Goal: Task Accomplishment & Management: Use online tool/utility

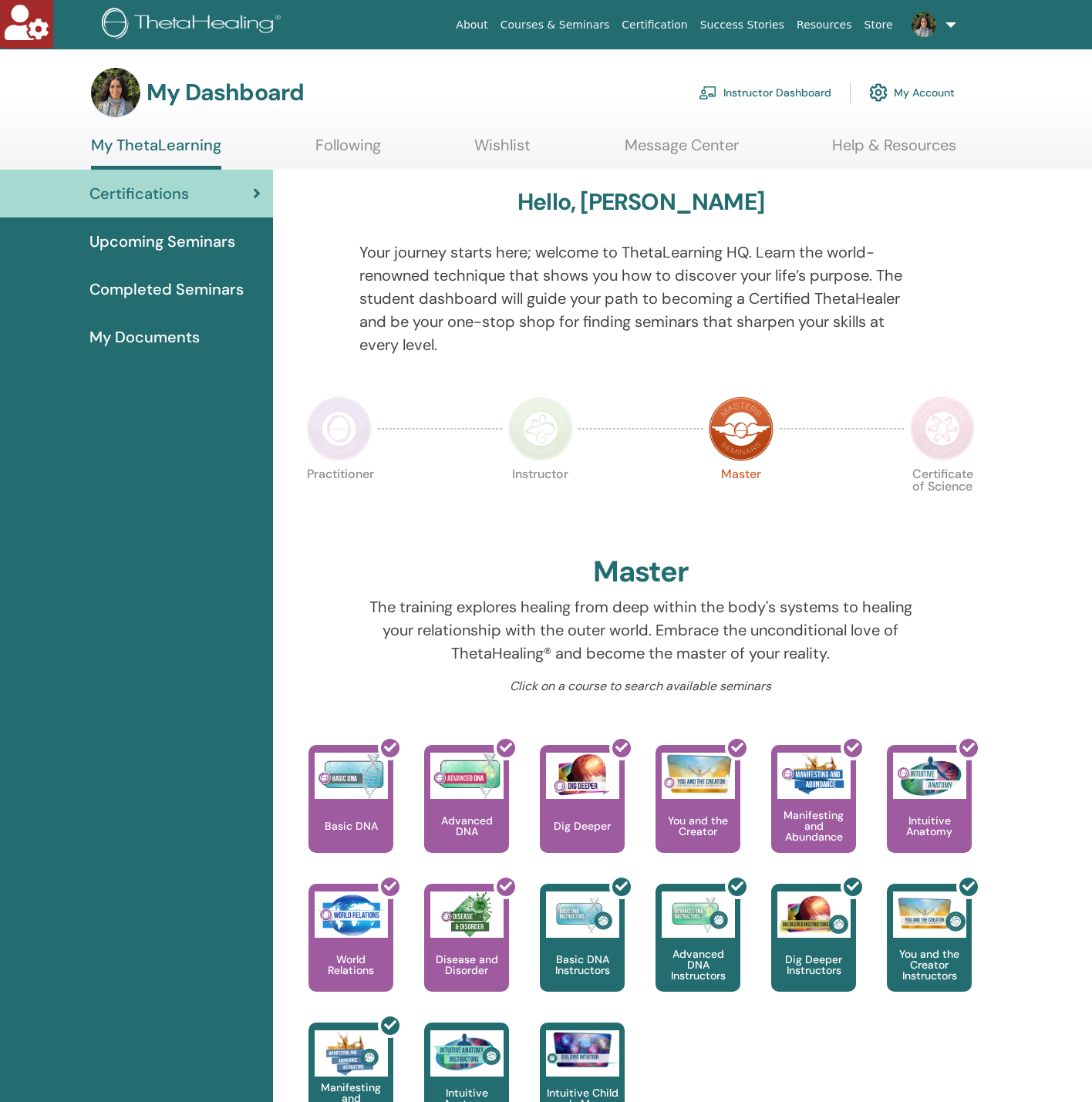
click at [805, 96] on link "Instructor Dashboard" at bounding box center [764, 92] width 132 height 34
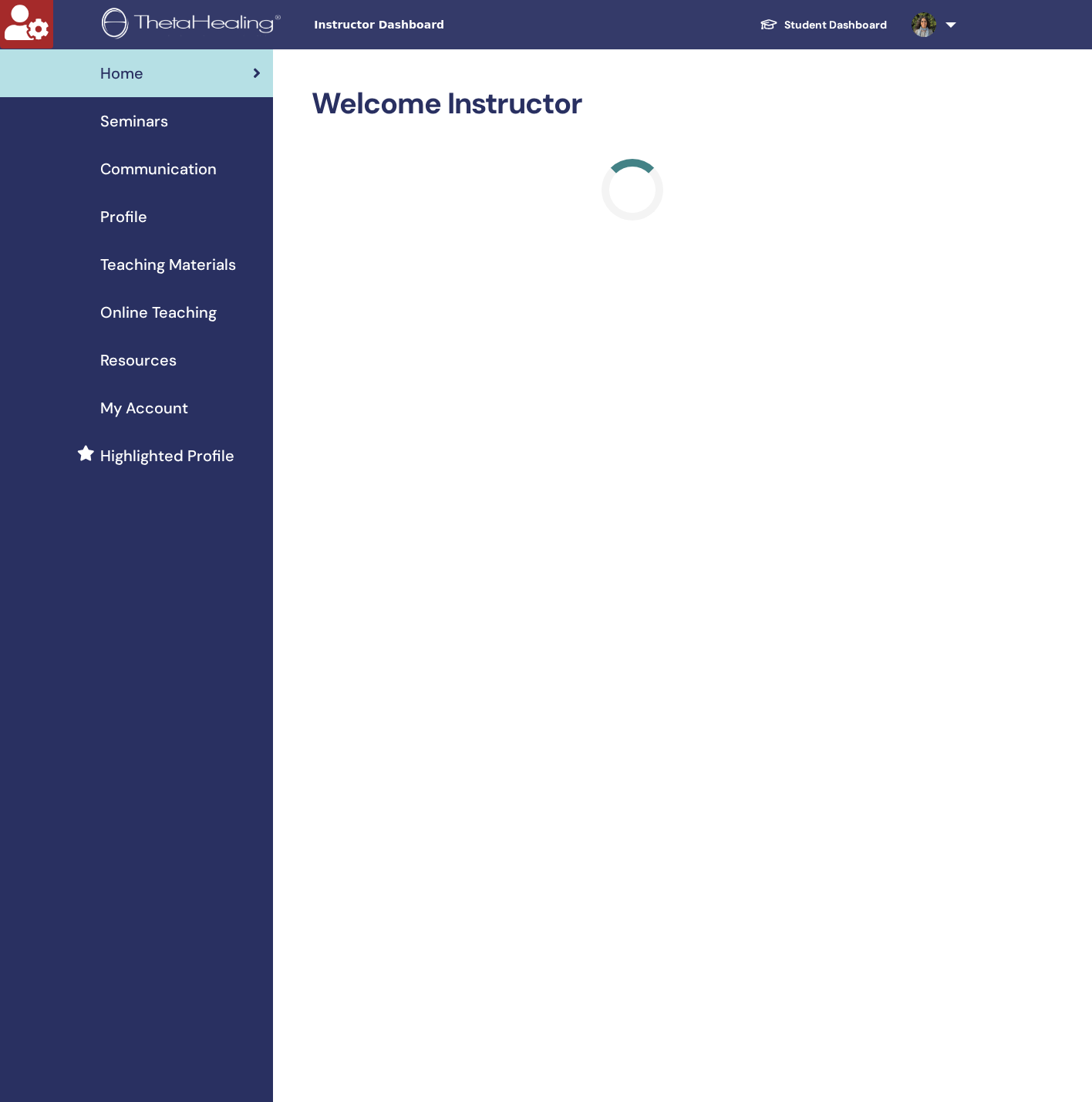
click at [152, 252] on link "Teaching Materials" at bounding box center [136, 265] width 273 height 47
click at [177, 311] on span "Online Teaching" at bounding box center [159, 312] width 117 height 23
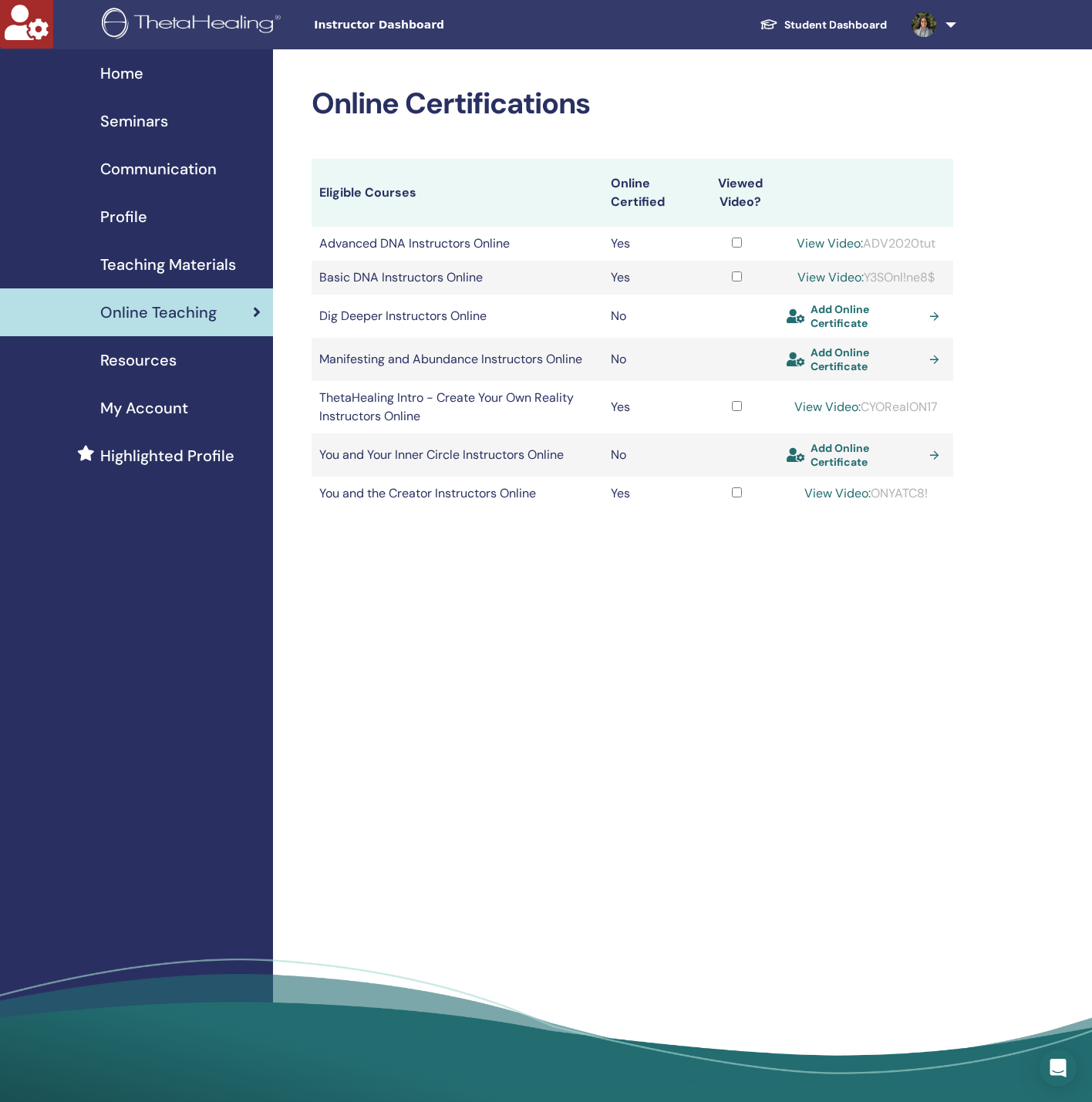
click at [839, 316] on span "Add Online Certificate" at bounding box center [867, 316] width 112 height 27
